Goal: Task Accomplishment & Management: Use online tool/utility

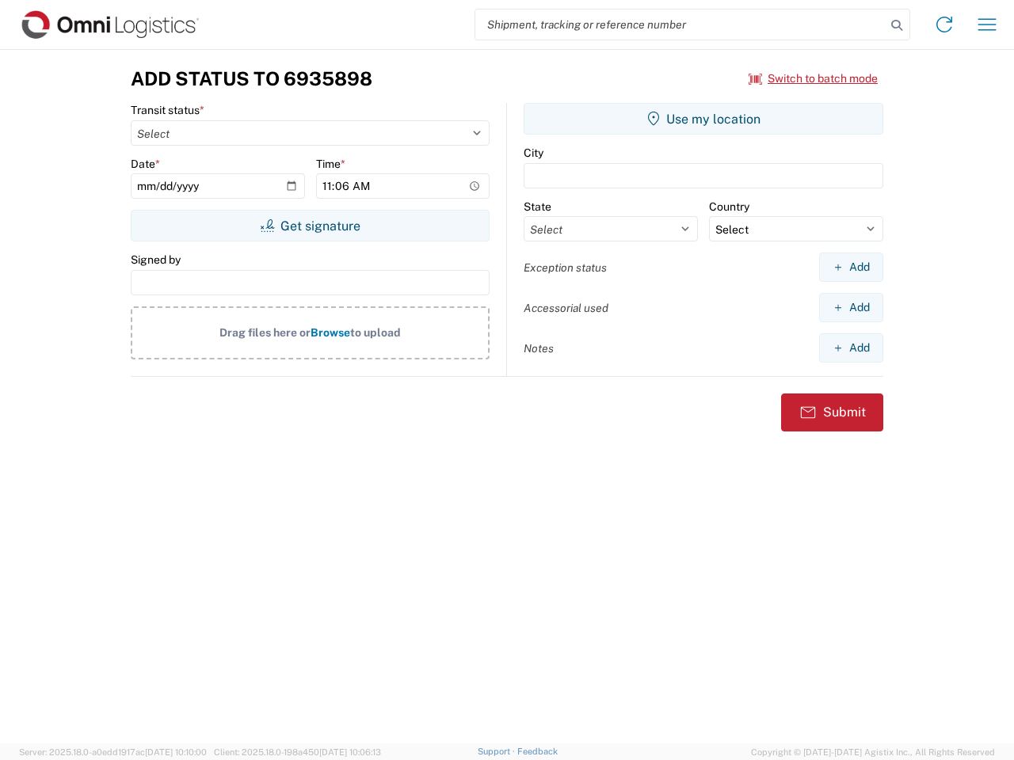
click at [680, 25] on input "search" at bounding box center [680, 25] width 410 height 30
click at [897, 25] on icon at bounding box center [896, 25] width 22 height 22
click at [944, 25] on icon at bounding box center [943, 24] width 25 height 25
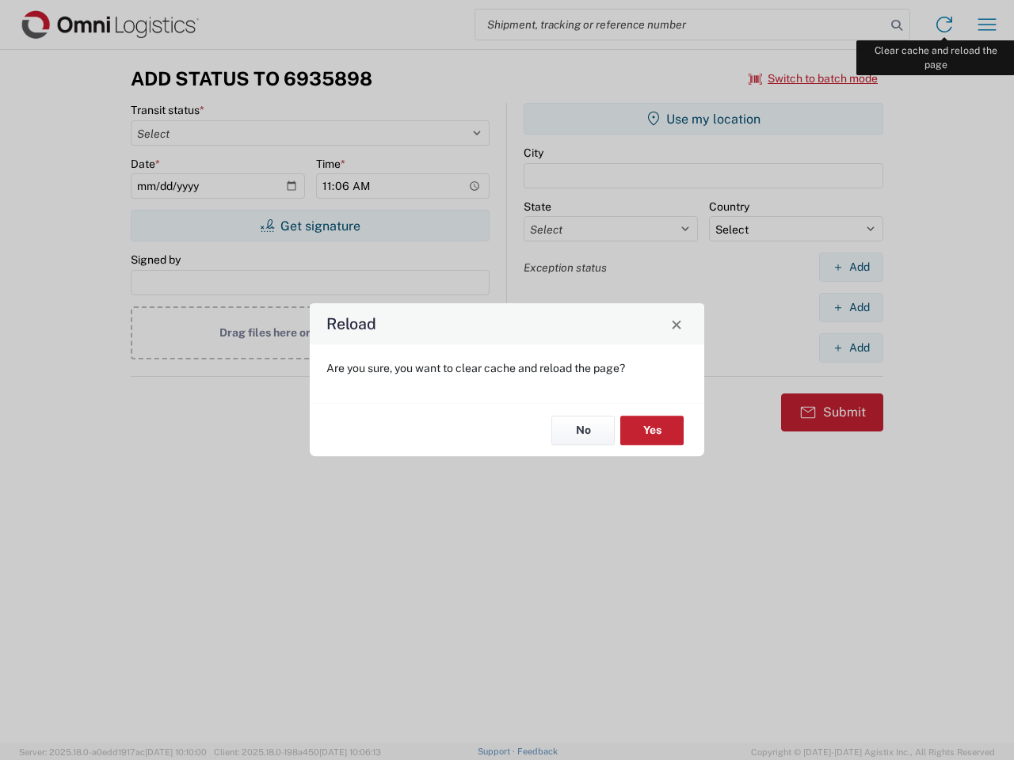
click at [987, 25] on div "Reload Are you sure, you want to clear cache and reload the page? No Yes" at bounding box center [507, 380] width 1014 height 760
click at [813, 78] on div "Reload Are you sure, you want to clear cache and reload the page? No Yes" at bounding box center [507, 380] width 1014 height 760
click at [310, 226] on div "Reload Are you sure, you want to clear cache and reload the page? No Yes" at bounding box center [507, 380] width 1014 height 760
click at [703, 119] on div "Reload Are you sure, you want to clear cache and reload the page? No Yes" at bounding box center [507, 380] width 1014 height 760
click at [851, 267] on div "Reload Are you sure, you want to clear cache and reload the page? No Yes" at bounding box center [507, 380] width 1014 height 760
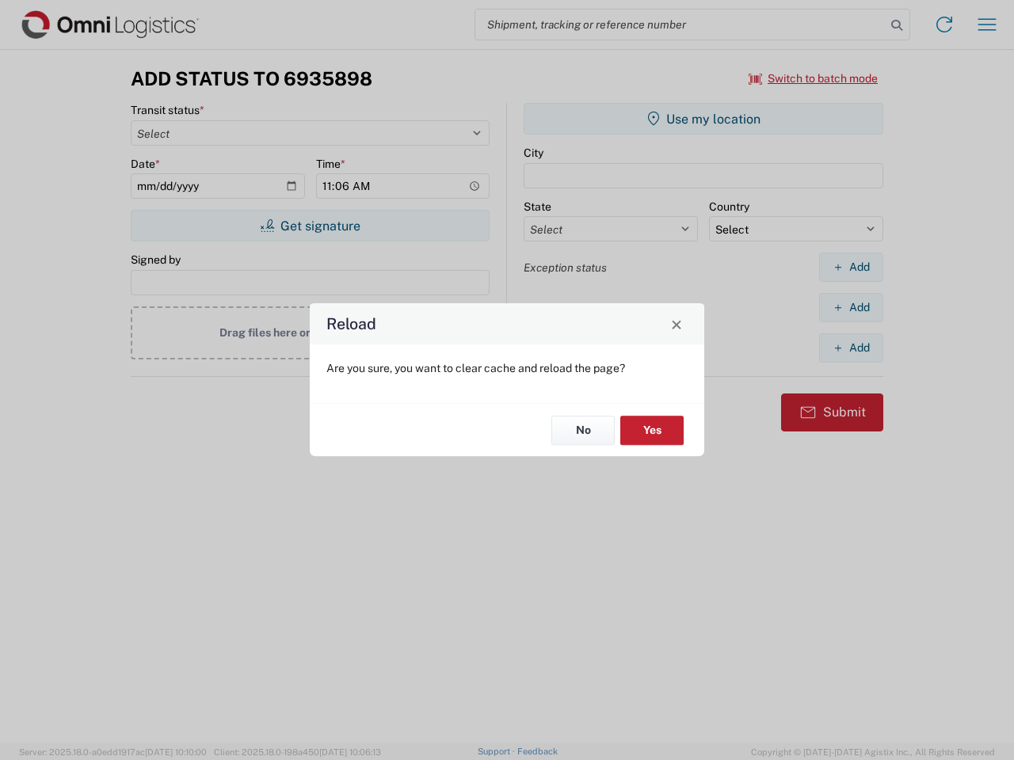
click at [851, 307] on div "Reload Are you sure, you want to clear cache and reload the page? No Yes" at bounding box center [507, 380] width 1014 height 760
click at [851, 348] on div "Reload Are you sure, you want to clear cache and reload the page? No Yes" at bounding box center [507, 380] width 1014 height 760
